Goal: Find contact information

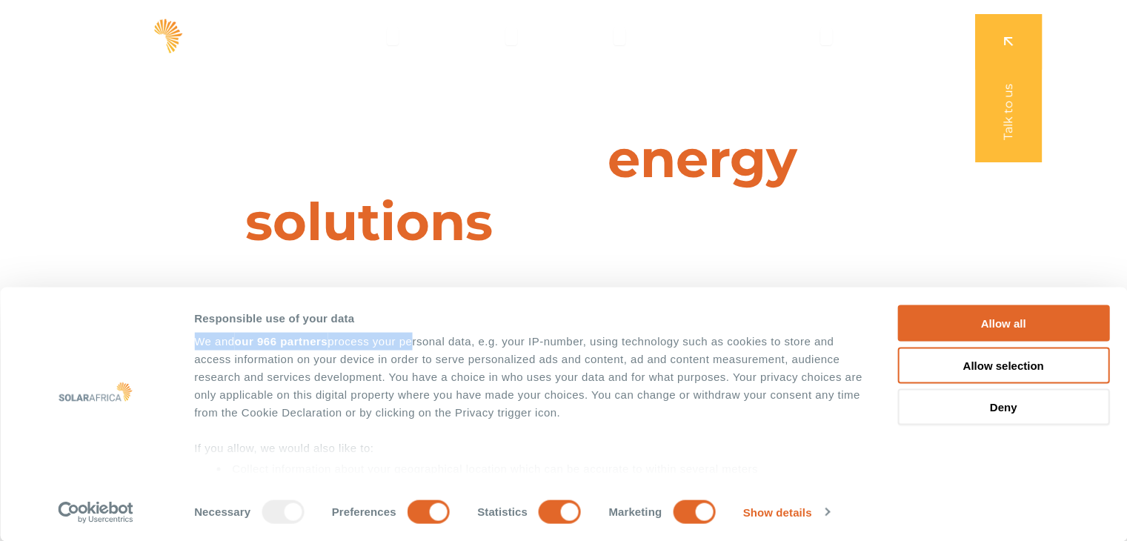
drag, startPoint x: 0, startPoint y: 0, endPoint x: 636, endPoint y: 225, distance: 674.4
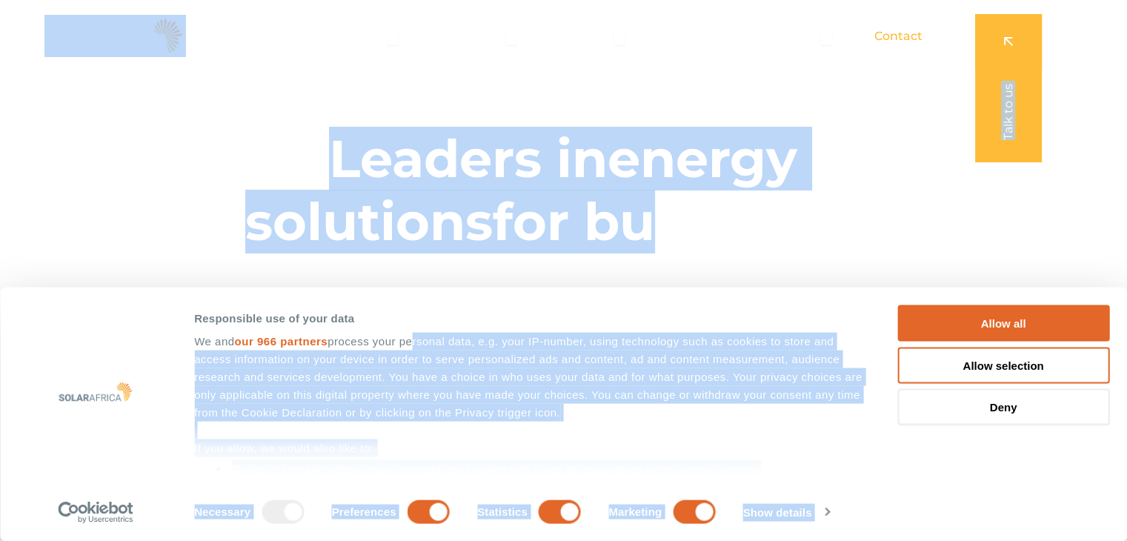
click at [898, 33] on span "Contact" at bounding box center [899, 36] width 48 height 18
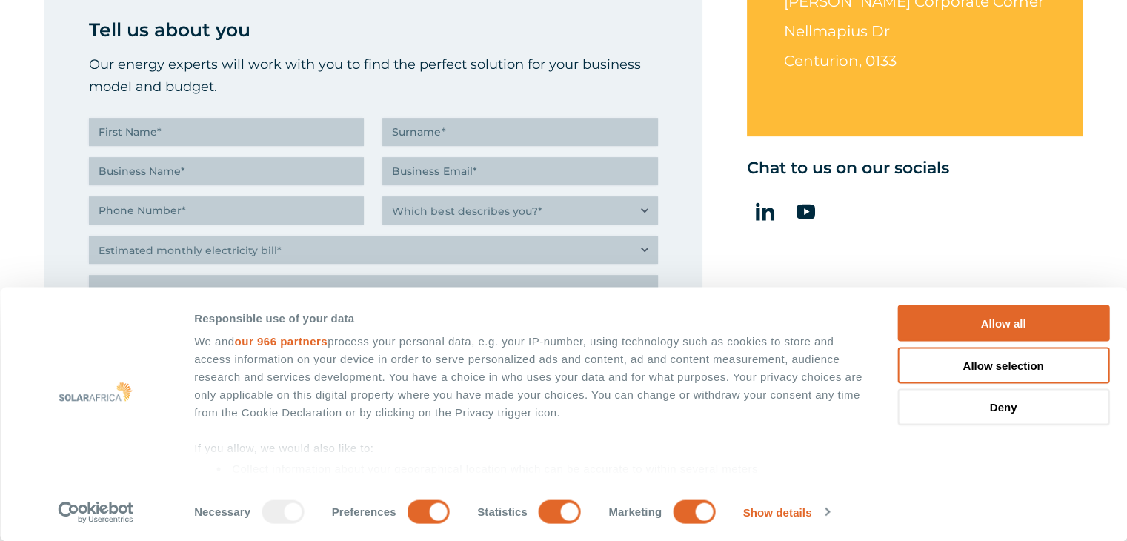
scroll to position [652, 0]
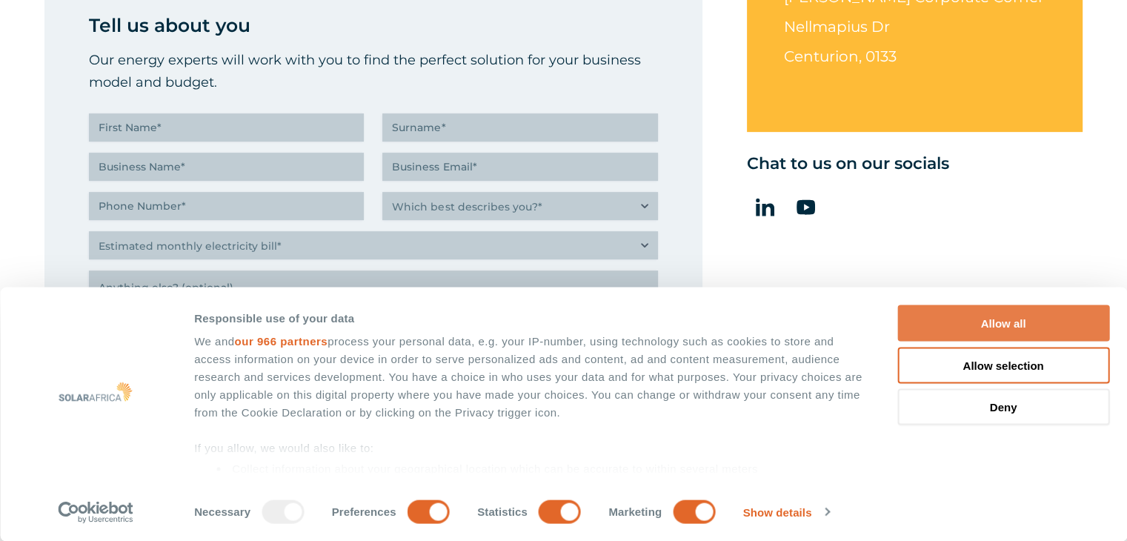
click at [1027, 328] on button "Allow all" at bounding box center [1004, 323] width 212 height 36
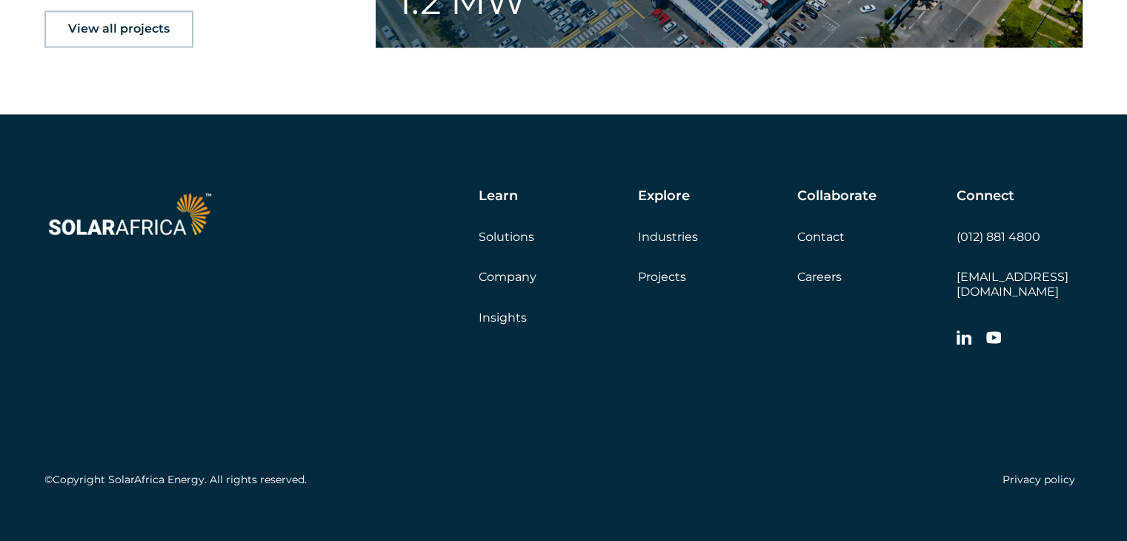
scroll to position [2457, 0]
